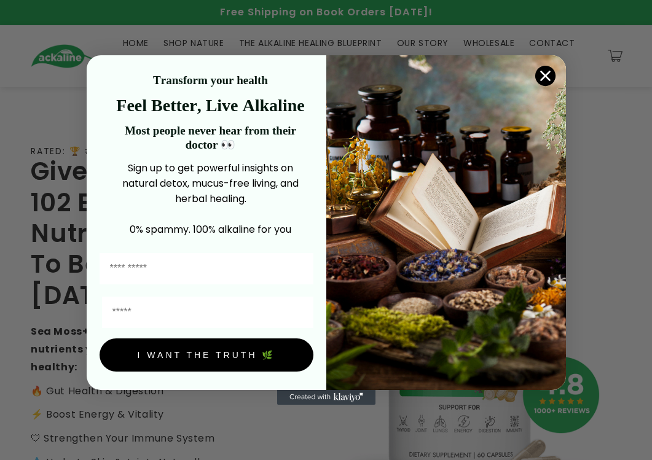
click at [546, 77] on circle "Close dialog" at bounding box center [545, 76] width 20 height 20
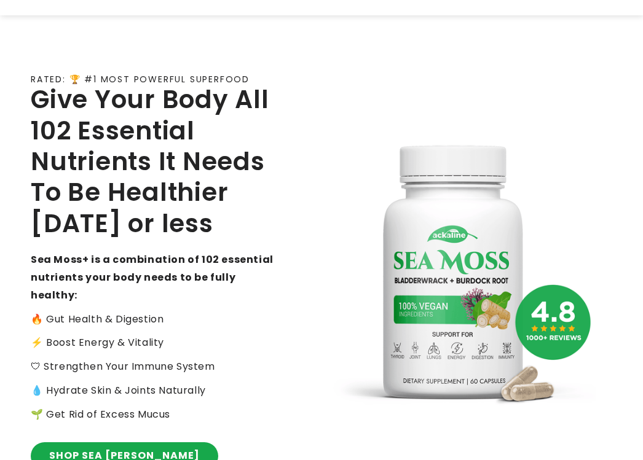
scroll to position [184, 0]
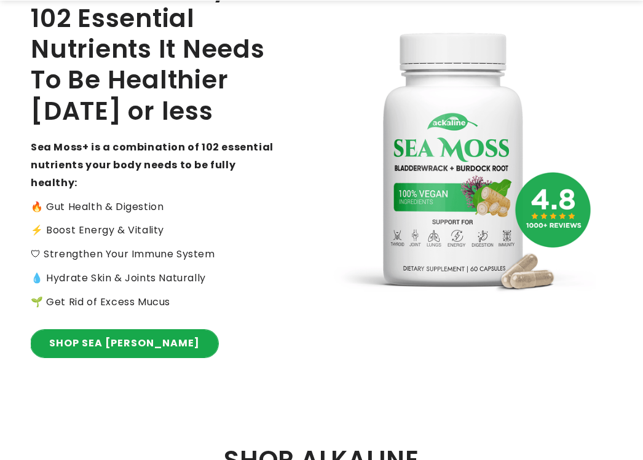
click at [100, 333] on link "SHOP SEA MOSS" at bounding box center [124, 344] width 187 height 28
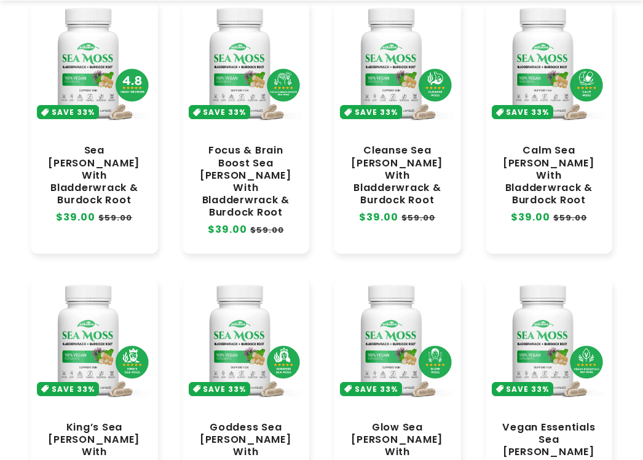
scroll to position [246, 0]
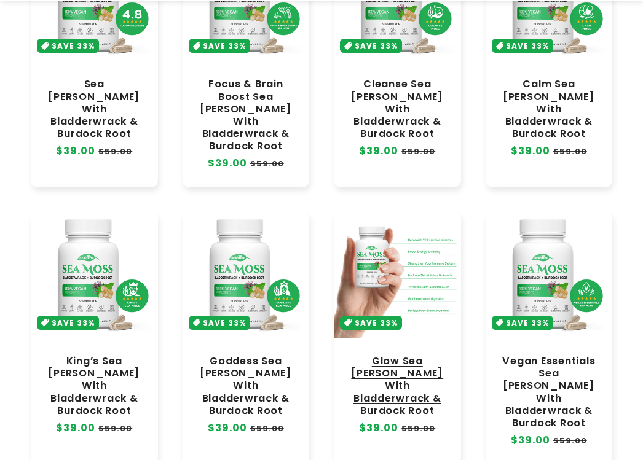
click at [389, 355] on link "Glow Sea [PERSON_NAME] With Bladderwrack & Burdock Root" at bounding box center [397, 386] width 103 height 62
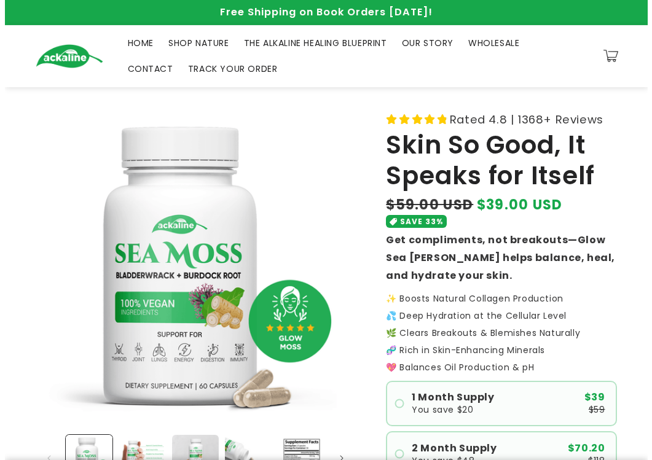
scroll to position [184, 0]
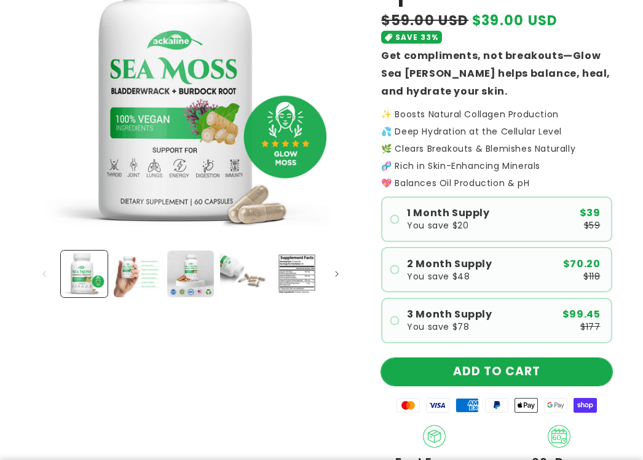
click at [455, 371] on button "ADD TO CART" at bounding box center [496, 372] width 231 height 28
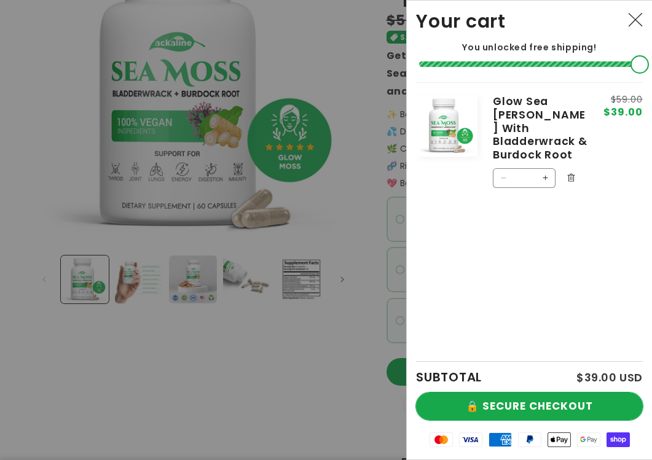
click at [520, 405] on button "🔒 SECURE CHECKOUT" at bounding box center [529, 407] width 227 height 28
